Goal: Navigation & Orientation: Find specific page/section

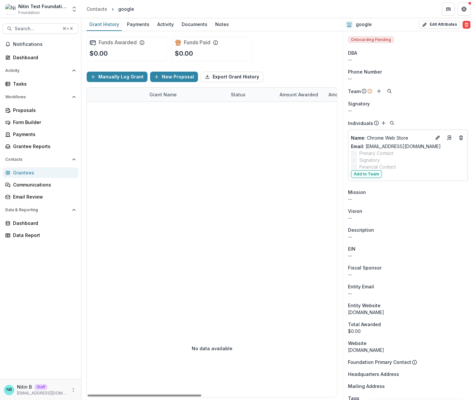
click at [203, 116] on div at bounding box center [360, 201] width 547 height 198
click at [99, 8] on div "Contacts" at bounding box center [97, 9] width 21 height 7
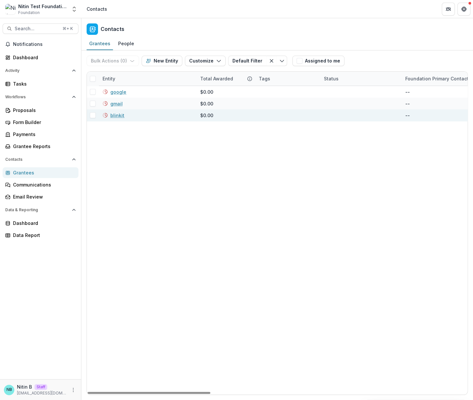
click at [119, 117] on link "blinkit" at bounding box center [117, 115] width 14 height 7
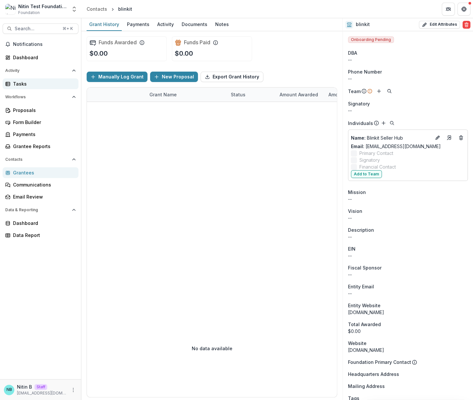
click at [20, 84] on div "Tasks" at bounding box center [43, 83] width 60 height 7
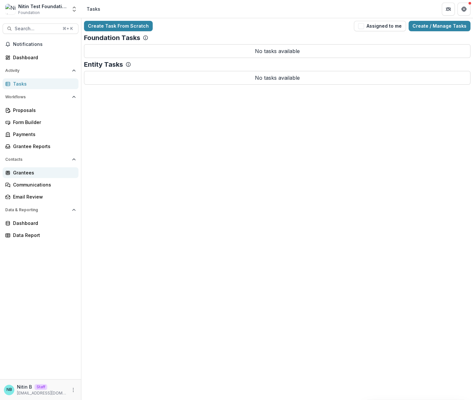
click at [21, 172] on div "Grantees" at bounding box center [43, 172] width 60 height 7
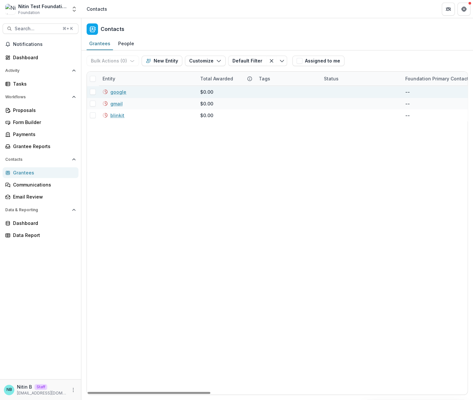
click at [118, 90] on link "google" at bounding box center [118, 92] width 16 height 7
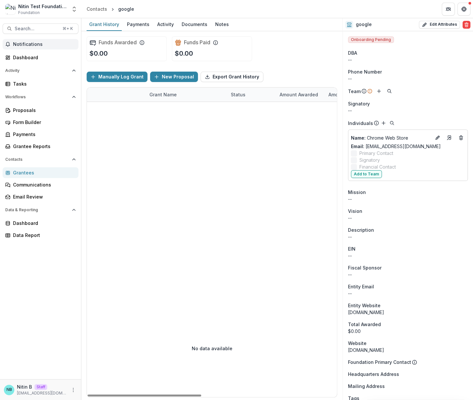
click at [30, 42] on span "Notifications" at bounding box center [44, 45] width 63 height 6
click at [152, 138] on div at bounding box center [360, 201] width 547 height 198
click at [48, 60] on div "Dashboard" at bounding box center [43, 57] width 60 height 7
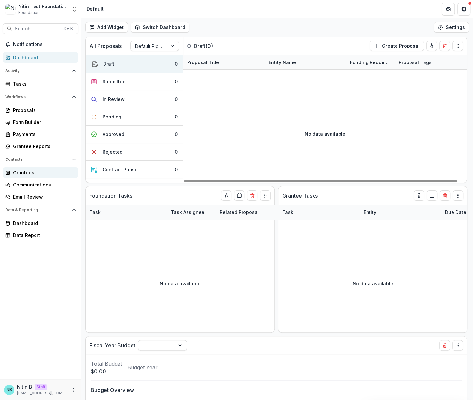
click at [20, 172] on div "Grantees" at bounding box center [43, 172] width 60 height 7
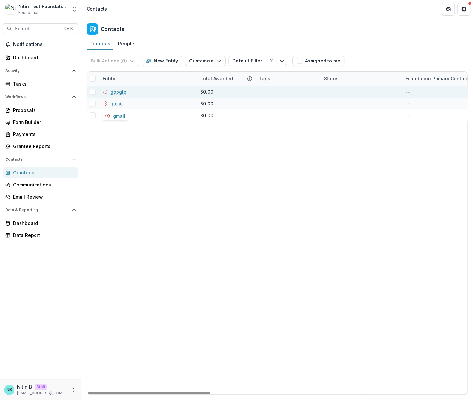
click at [116, 93] on link "google" at bounding box center [118, 92] width 16 height 7
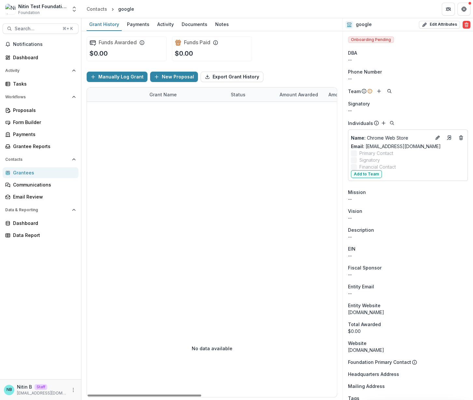
click at [252, 169] on div at bounding box center [360, 201] width 547 height 198
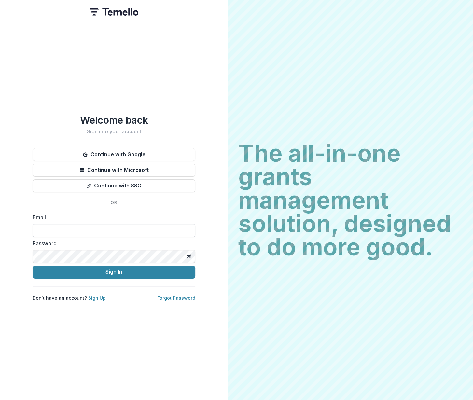
click at [62, 224] on input at bounding box center [114, 230] width 163 height 13
type input "**********"
click at [76, 274] on button "Sign In" at bounding box center [114, 272] width 163 height 13
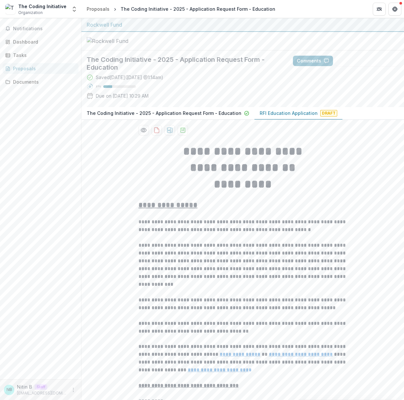
click at [68, 389] on div "NB Nitin B Staff nitin@trytemelio.com" at bounding box center [40, 390] width 73 height 13
click at [74, 389] on icon "More" at bounding box center [73, 389] width 5 height 5
click at [85, 385] on icon "button" at bounding box center [87, 386] width 5 height 5
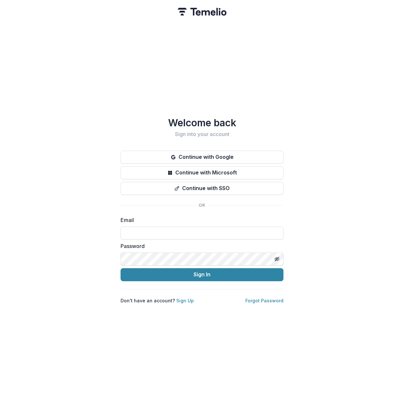
click at [163, 218] on label "Email" at bounding box center [199, 220] width 159 height 8
click at [163, 227] on input at bounding box center [201, 233] width 163 height 13
type input "**********"
click at [179, 271] on button "Sign In" at bounding box center [201, 274] width 163 height 13
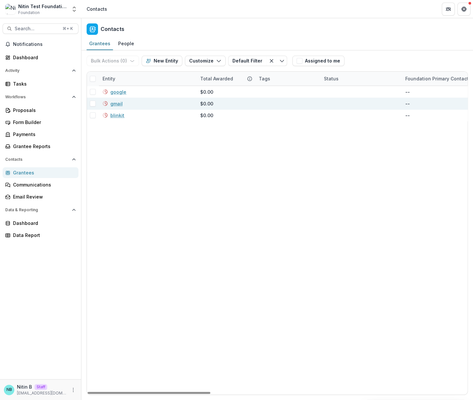
click at [114, 103] on link "gmail" at bounding box center [116, 103] width 12 height 7
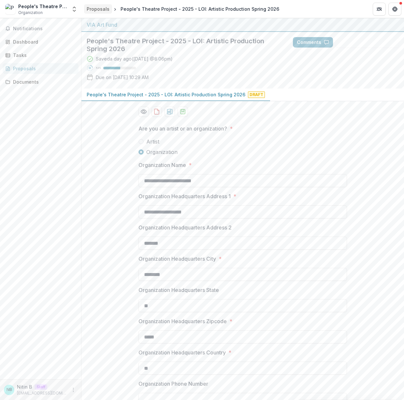
click at [92, 6] on div "Proposals" at bounding box center [98, 9] width 23 height 7
